Goal: Task Accomplishment & Management: Use online tool/utility

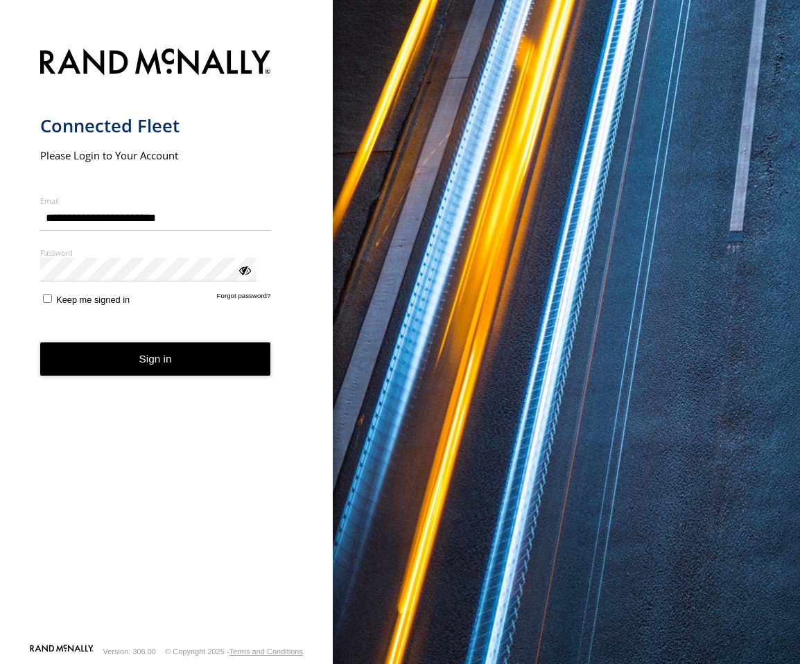
click at [173, 346] on button "Sign in" at bounding box center [155, 359] width 231 height 34
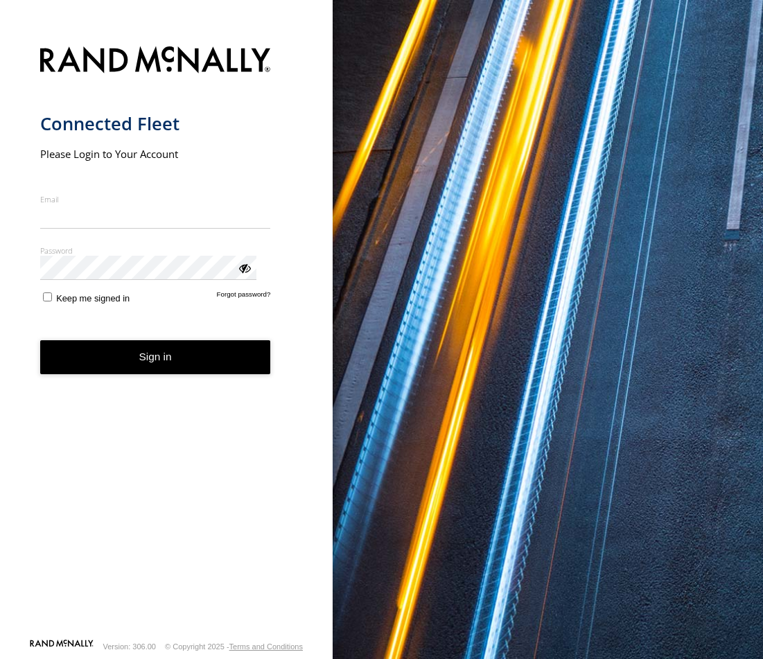
type input "**********"
